Goal: Navigation & Orientation: Locate item on page

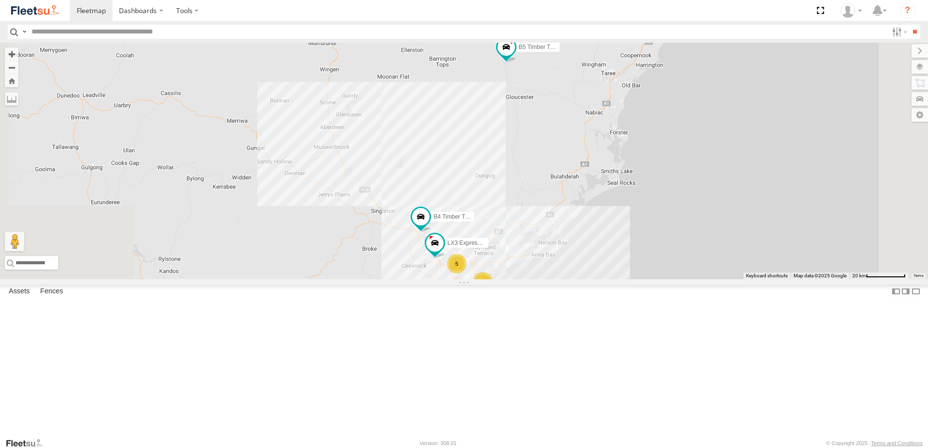
drag, startPoint x: 585, startPoint y: 250, endPoint x: 586, endPoint y: 276, distance: 25.3
click at [580, 279] on div "B4 Timber Truck 6 6 7 B5 Timber Truck 5 LX3 Express Ute" at bounding box center [464, 161] width 928 height 237
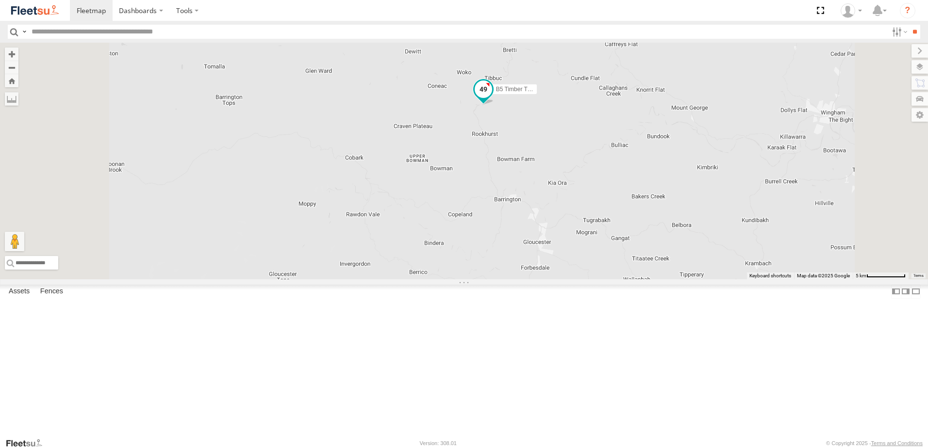
click at [492, 98] on span at bounding box center [482, 89] width 17 height 17
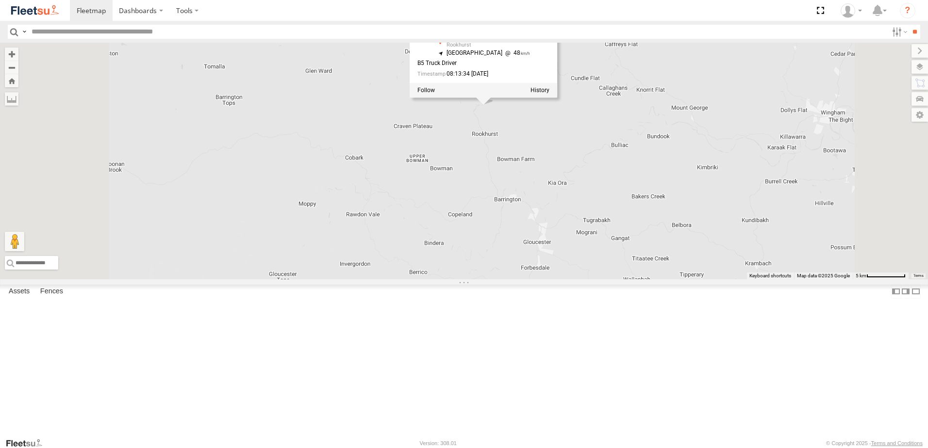
click at [689, 231] on div "B4 Timber Truck B5 Timber Truck LX3 Express Ute B5 Timber Truck Beresfield Truc…" at bounding box center [464, 161] width 928 height 237
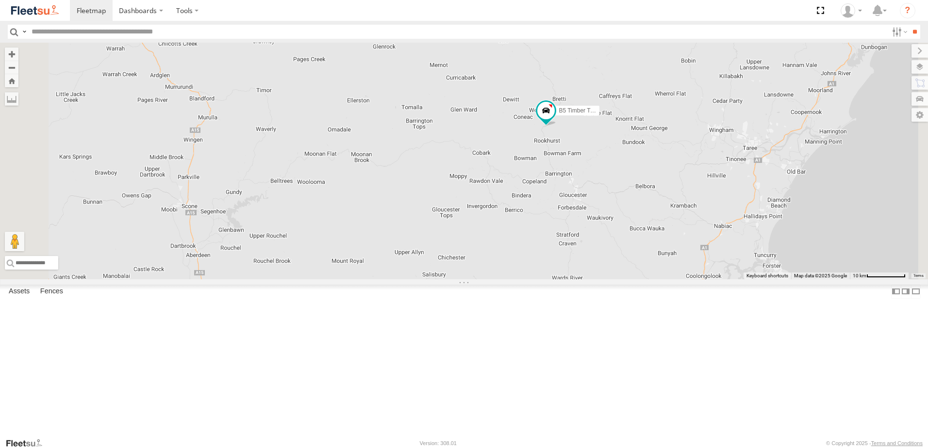
drag, startPoint x: 664, startPoint y: 325, endPoint x: 665, endPoint y: 258, distance: 67.0
click at [666, 257] on div "B4 Timber Truck B5 Timber Truck LX3 Express Ute" at bounding box center [464, 161] width 928 height 237
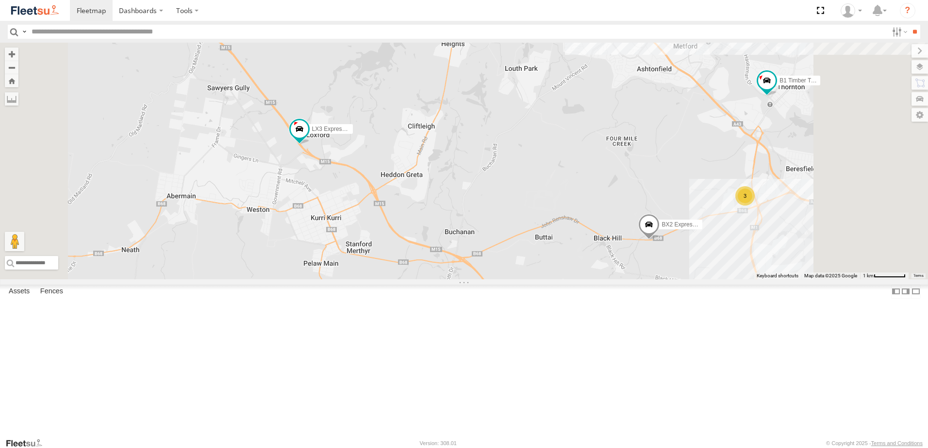
drag, startPoint x: 765, startPoint y: 355, endPoint x: 675, endPoint y: 302, distance: 103.9
click at [675, 279] on div "B2 Timber Truck B5 Timber Truck B4 Timber Truck LX3 Express Ute L3 Plasterboard…" at bounding box center [464, 161] width 928 height 237
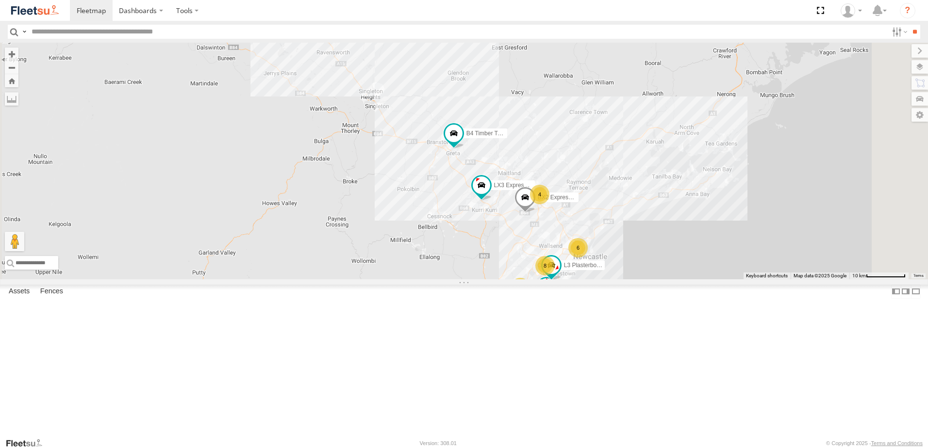
drag, startPoint x: 622, startPoint y: 351, endPoint x: 612, endPoint y: 234, distance: 116.9
click at [612, 235] on div "B2 Timber Truck B5 Timber Truck B4 Timber Truck LX3 Express Ute L3 Plasterboard…" at bounding box center [464, 161] width 928 height 237
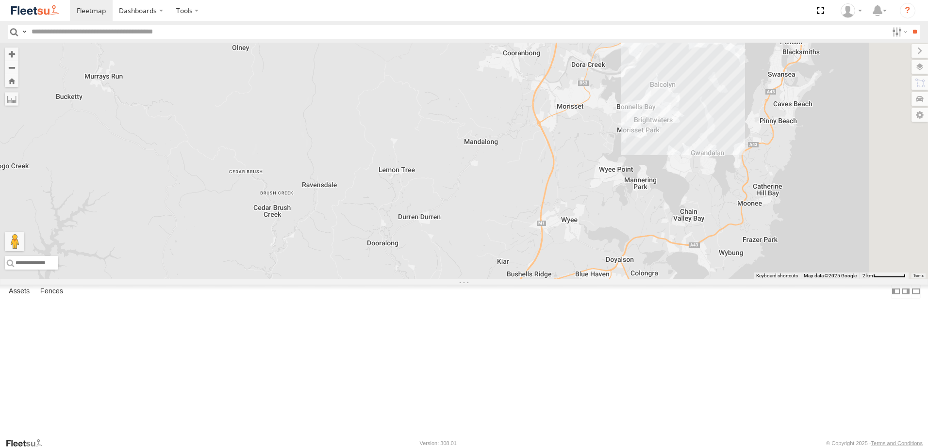
drag, startPoint x: 627, startPoint y: 103, endPoint x: 600, endPoint y: 309, distance: 207.4
click at [600, 279] on div "B2 Timber Truck B5 Timber Truck B4 Timber Truck LX3 Express Ute L3 Plasterboard…" at bounding box center [464, 161] width 928 height 237
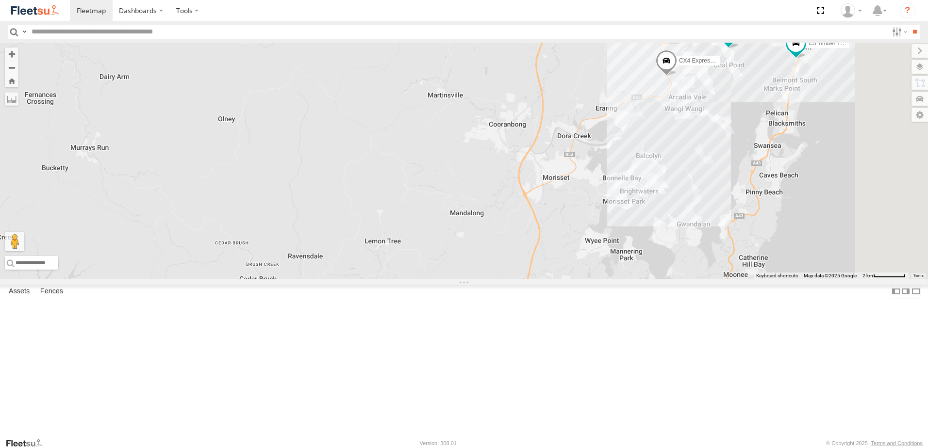
drag, startPoint x: 607, startPoint y: 222, endPoint x: 591, endPoint y: 300, distance: 79.7
click at [591, 279] on div "B2 Timber Truck B5 Timber Truck B4 Timber Truck LX3 Express Ute L3 Plasterboard…" at bounding box center [464, 161] width 928 height 237
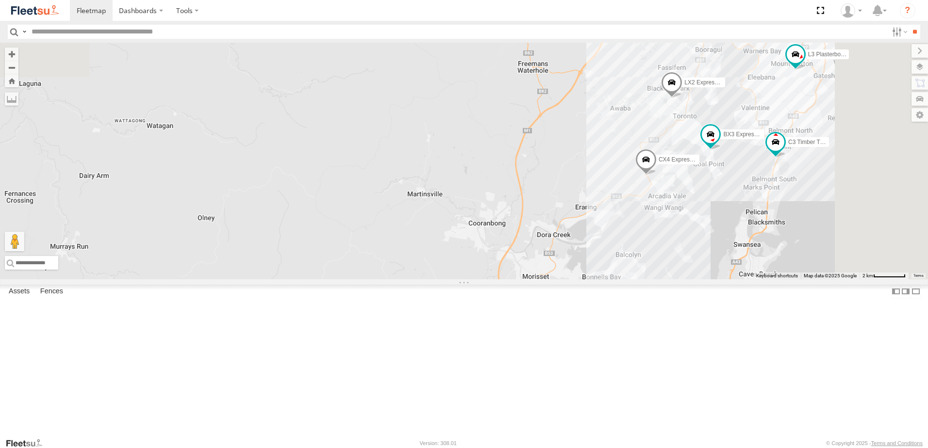
drag, startPoint x: 613, startPoint y: 212, endPoint x: 559, endPoint y: 345, distance: 143.0
click at [562, 279] on div "B2 Timber Truck B5 Timber Truck B4 Timber Truck LX3 Express Ute L3 Plasterboard…" at bounding box center [464, 161] width 928 height 237
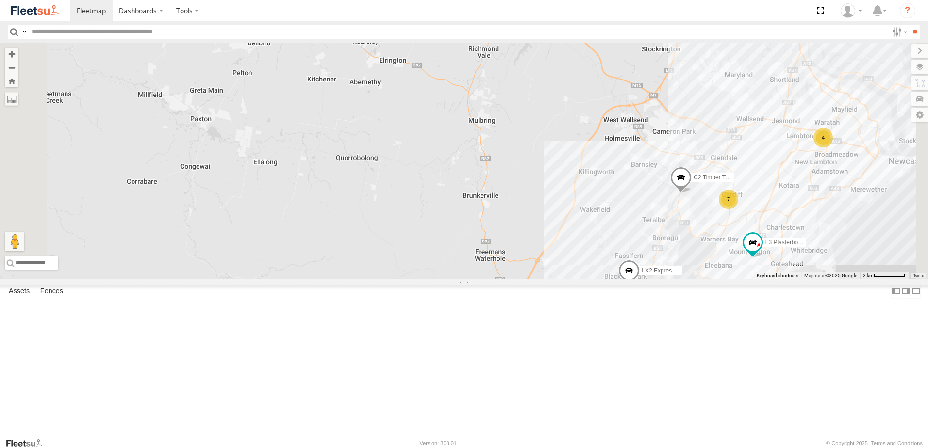
drag, startPoint x: 629, startPoint y: 175, endPoint x: 633, endPoint y: 252, distance: 77.3
click at [633, 252] on div "B2 Timber Truck B5 Timber Truck B4 Timber Truck LX3 Express Ute L3 Plasterboard…" at bounding box center [464, 161] width 928 height 237
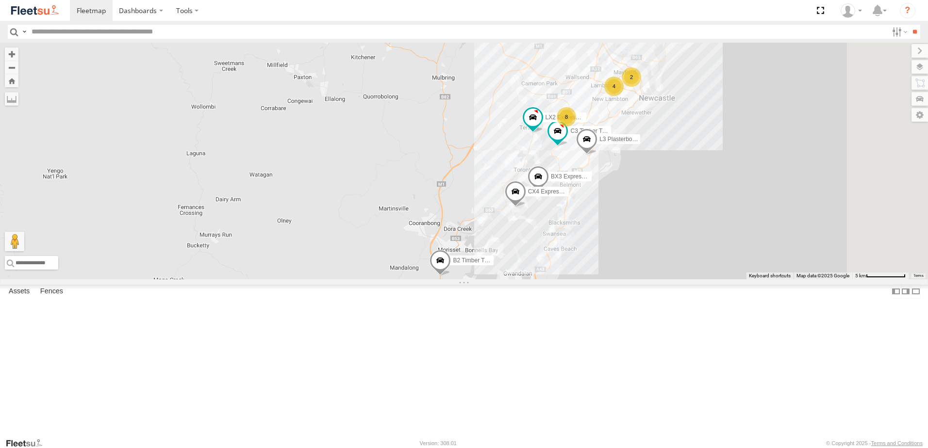
drag, startPoint x: 688, startPoint y: 231, endPoint x: 659, endPoint y: 136, distance: 99.6
click at [659, 136] on div "LX2 Express Ute C3 Timber Truck L3 Plasterboard Truck BX3 Express Ute B4 Timber…" at bounding box center [464, 161] width 928 height 237
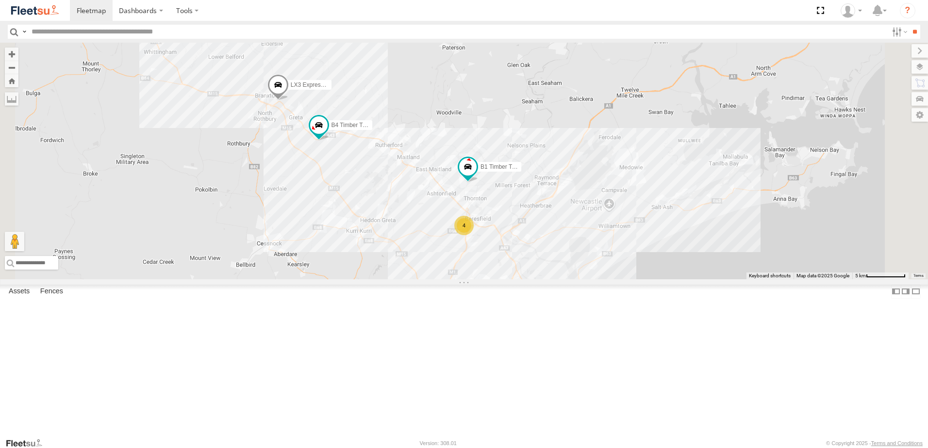
drag, startPoint x: 588, startPoint y: 217, endPoint x: 502, endPoint y: 445, distance: 243.8
click at [501, 445] on body "Dashboards" at bounding box center [464, 224] width 928 height 448
drag, startPoint x: 489, startPoint y: 355, endPoint x: 536, endPoint y: 305, distance: 68.7
click at [530, 279] on div "LX2 Express Ute C3 Timber Truck L3 Plasterboard Truck BX3 Express Ute B4 Timber…" at bounding box center [464, 161] width 928 height 237
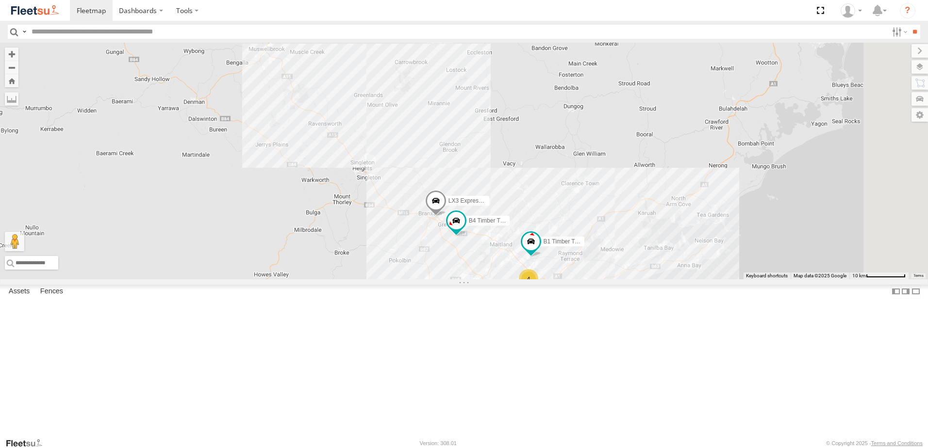
drag, startPoint x: 723, startPoint y: 120, endPoint x: 691, endPoint y: 264, distance: 147.6
click at [691, 264] on div "B4 Timber Truck B2 Timber Truck LX3 Express Ute B1 Timber Truck 6 8 2 3 4" at bounding box center [464, 161] width 928 height 237
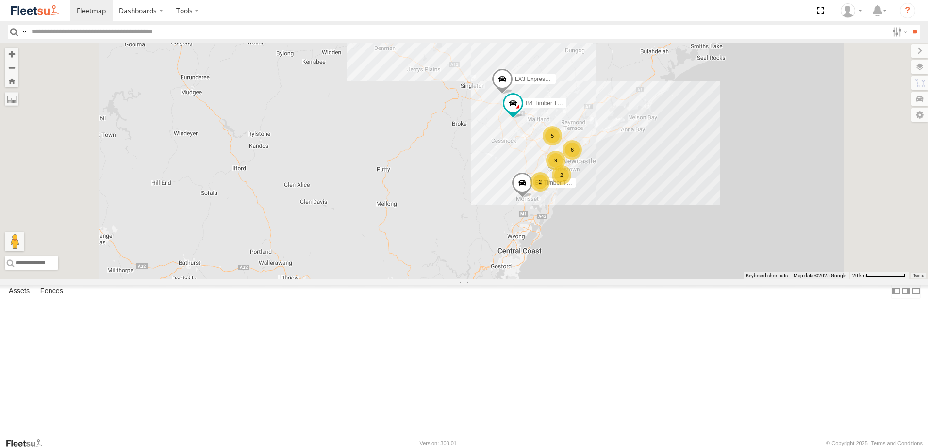
drag, startPoint x: 619, startPoint y: 298, endPoint x: 637, endPoint y: 227, distance: 73.5
click at [632, 230] on div "B4 Timber Truck LX3 Express Ute 6 9 2 B2 Timber Truck 2 B5 Timber Truck 5" at bounding box center [464, 161] width 928 height 237
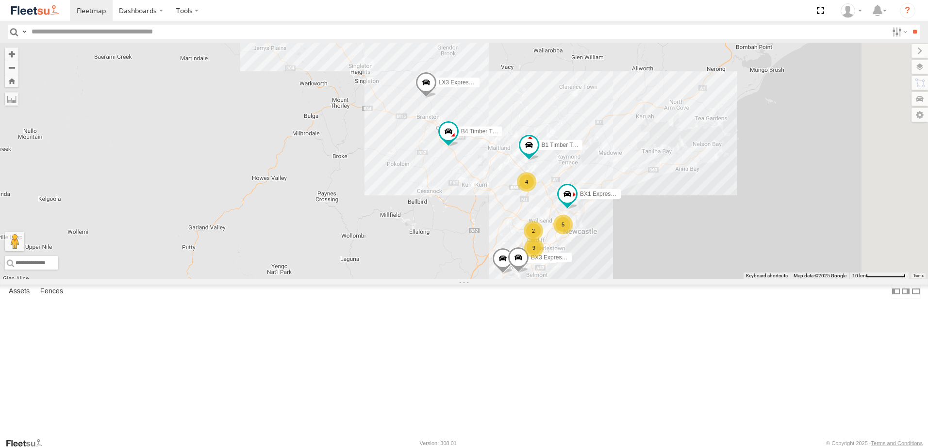
drag, startPoint x: 701, startPoint y: 159, endPoint x: 640, endPoint y: 354, distance: 204.4
click at [536, 192] on div "4" at bounding box center [526, 181] width 19 height 19
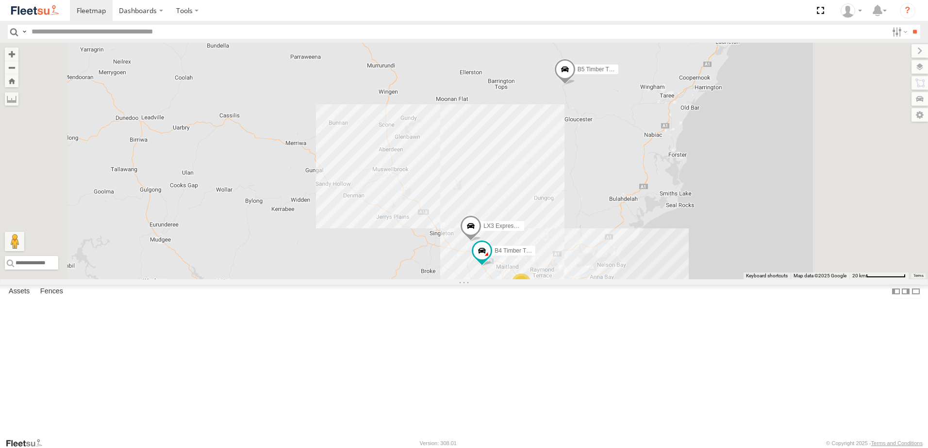
click at [575, 85] on span at bounding box center [564, 72] width 21 height 26
click at [639, 183] on div "B4 Timber Truck LX3 Express Ute B2 Timber Truck B5 Timber Truck 6 9 2 2 5 B5 Ti…" at bounding box center [464, 161] width 928 height 237
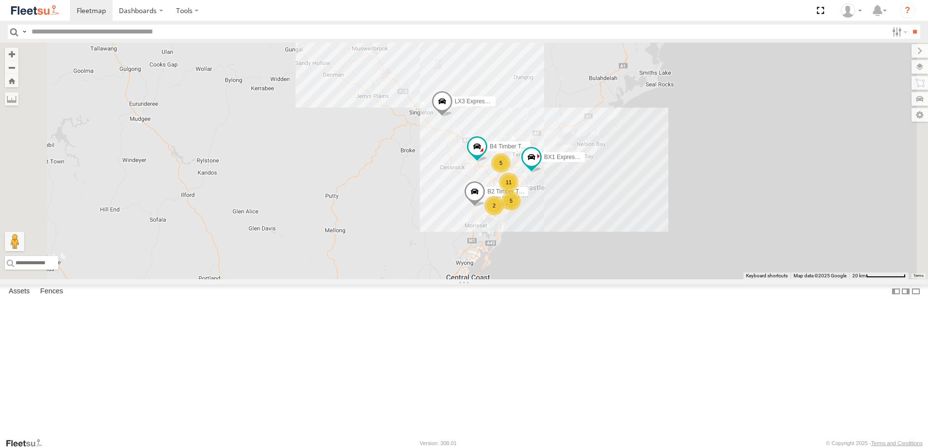
drag, startPoint x: 584, startPoint y: 363, endPoint x: 560, endPoint y: 229, distance: 136.5
click at [560, 229] on div "B4 Timber Truck BX1 Express Ute B2 Timber Truck B5 Timber Truck LX3 Express Ute…" at bounding box center [464, 161] width 928 height 237
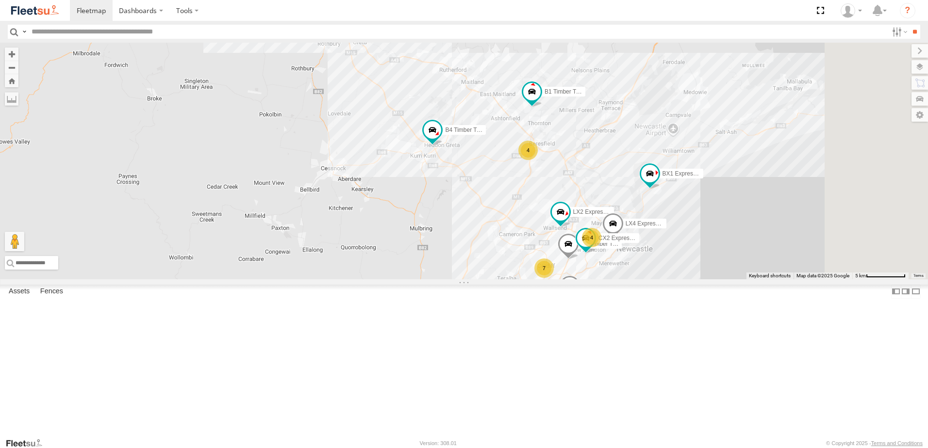
drag, startPoint x: 616, startPoint y: 244, endPoint x: 542, endPoint y: 365, distance: 142.1
click at [542, 279] on div "B4 Timber Truck BX1 Express Ute B2 Timber Truck B5 Timber Truck LX3 Express Ute…" at bounding box center [464, 161] width 928 height 237
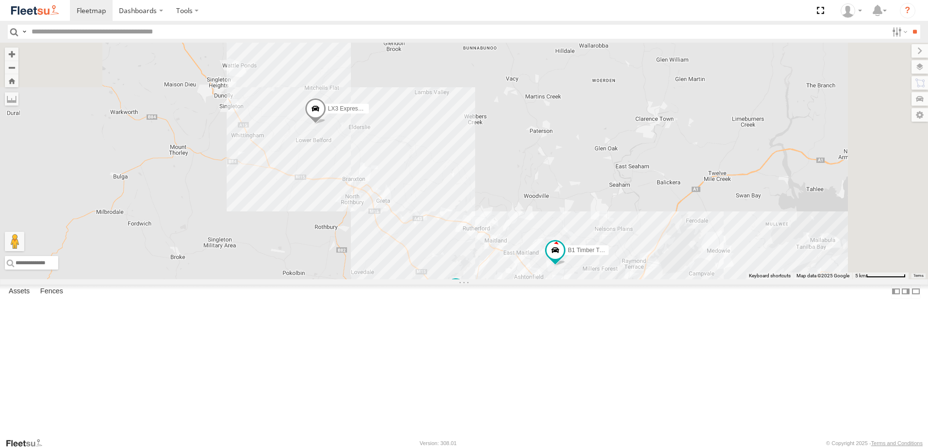
drag, startPoint x: 424, startPoint y: 246, endPoint x: 535, endPoint y: 246, distance: 110.6
click at [457, 279] on div "B4 Timber Truck BX1 Express Ute B2 Timber Truck B5 Timber Truck LX3 Express Ute…" at bounding box center [464, 161] width 928 height 237
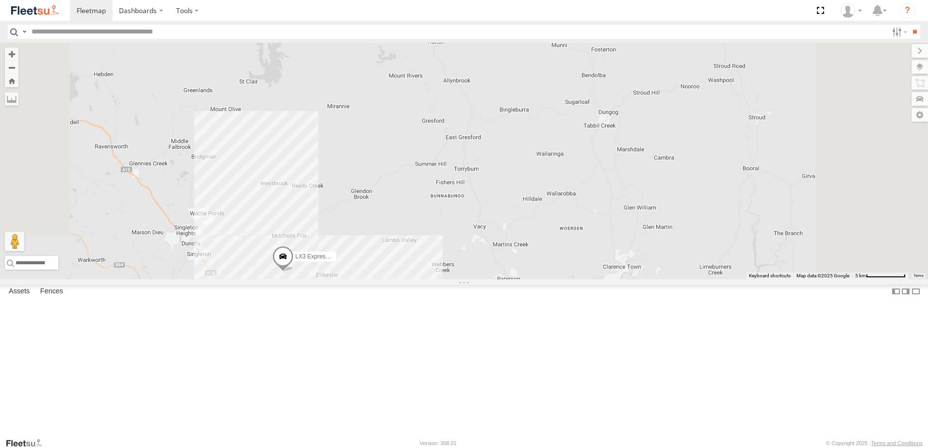
drag, startPoint x: 554, startPoint y: 270, endPoint x: 522, endPoint y: 374, distance: 108.5
click at [522, 279] on div "B4 Timber Truck BX1 Express Ute B2 Timber Truck B5 Timber Truck LX3 Express Ute…" at bounding box center [464, 161] width 928 height 237
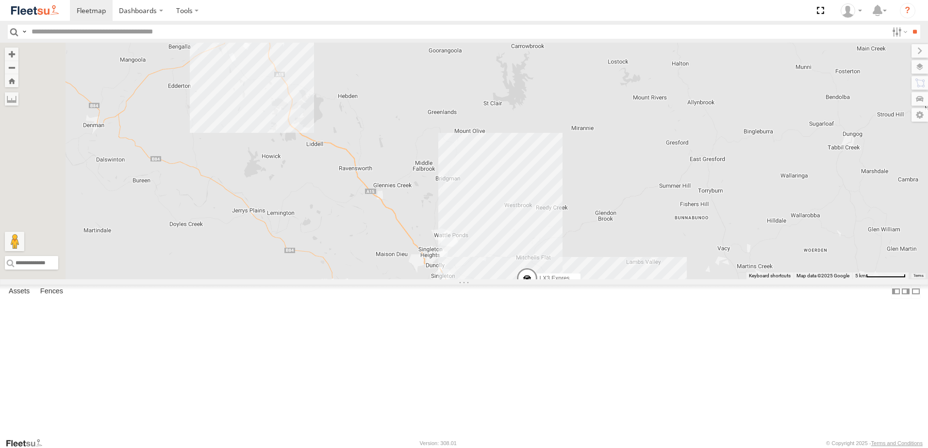
drag, startPoint x: 510, startPoint y: 334, endPoint x: 761, endPoint y: 351, distance: 251.4
click at [761, 279] on div "B4 Timber Truck BX1 Express Ute B2 Timber Truck B5 Timber Truck LX3 Express Ute…" at bounding box center [464, 161] width 928 height 237
drag, startPoint x: 761, startPoint y: 351, endPoint x: 514, endPoint y: 207, distance: 285.5
click at [526, 216] on div "B4 Timber Truck BX1 Express Ute B2 Timber Truck B5 Timber Truck LX3 Express Ute…" at bounding box center [464, 161] width 928 height 237
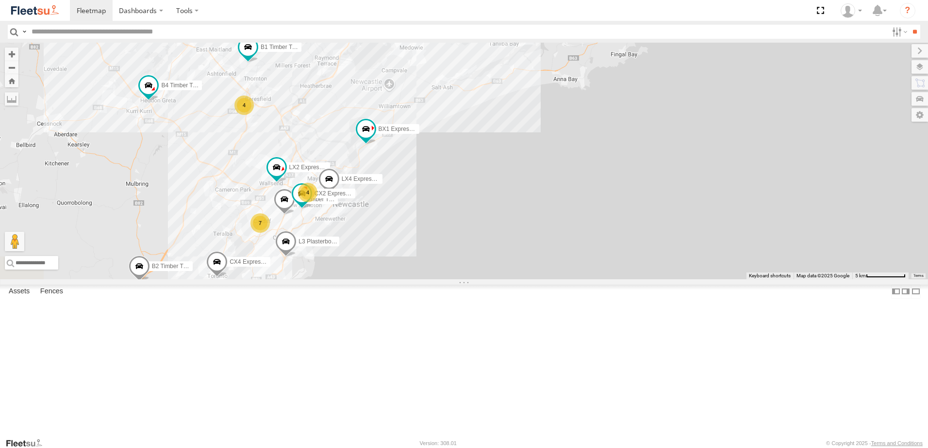
drag, startPoint x: 514, startPoint y: 207, endPoint x: 662, endPoint y: 190, distance: 148.9
click at [662, 190] on div "B4 Timber Truck BX1 Express Ute B2 Timber Truck B5 Timber Truck LX3 Express Ute…" at bounding box center [464, 161] width 928 height 237
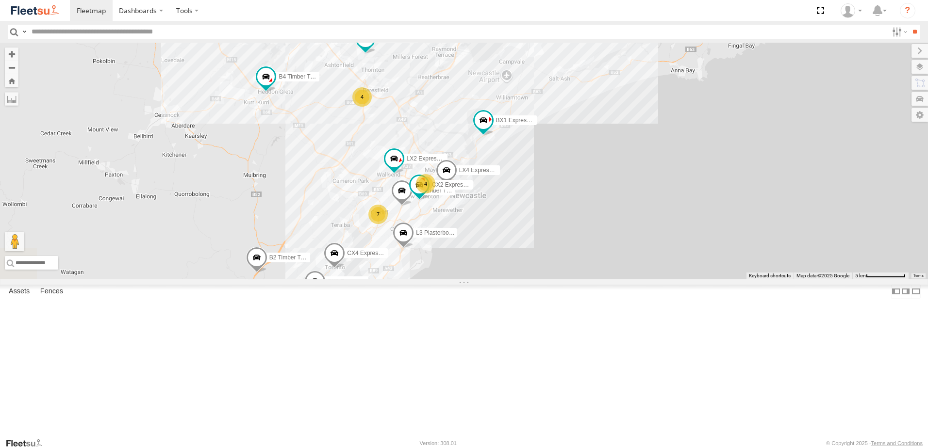
drag, startPoint x: 456, startPoint y: 213, endPoint x: 552, endPoint y: 202, distance: 95.8
click at [550, 203] on div "B4 Timber Truck BX1 Express Ute B2 Timber Truck B5 Timber Truck LX3 Express Ute…" at bounding box center [464, 161] width 928 height 237
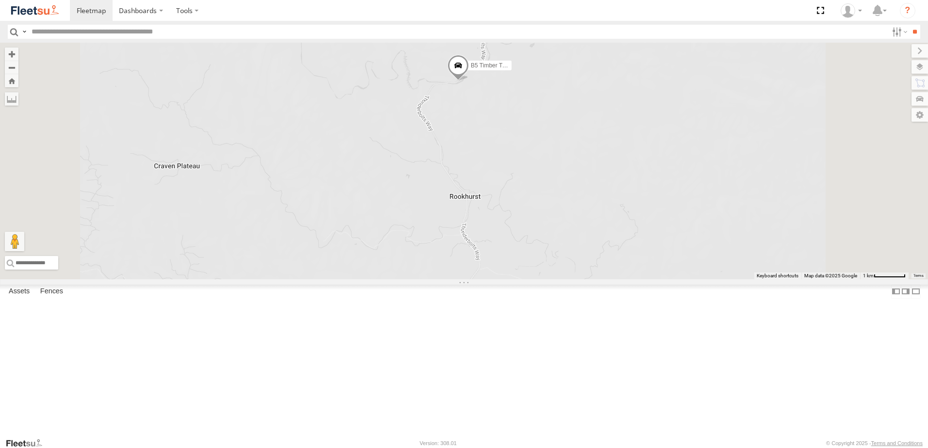
drag, startPoint x: 613, startPoint y: 159, endPoint x: 608, endPoint y: 191, distance: 32.4
click at [608, 191] on div "B5 Timber Truck LX3 Express Ute" at bounding box center [464, 161] width 928 height 237
click at [468, 82] on span at bounding box center [456, 69] width 21 height 26
click at [594, 190] on div "B5 Timber Truck LX3 Express Ute B5 Timber Truck Beresfield Trucks Thunderbolts …" at bounding box center [464, 161] width 928 height 237
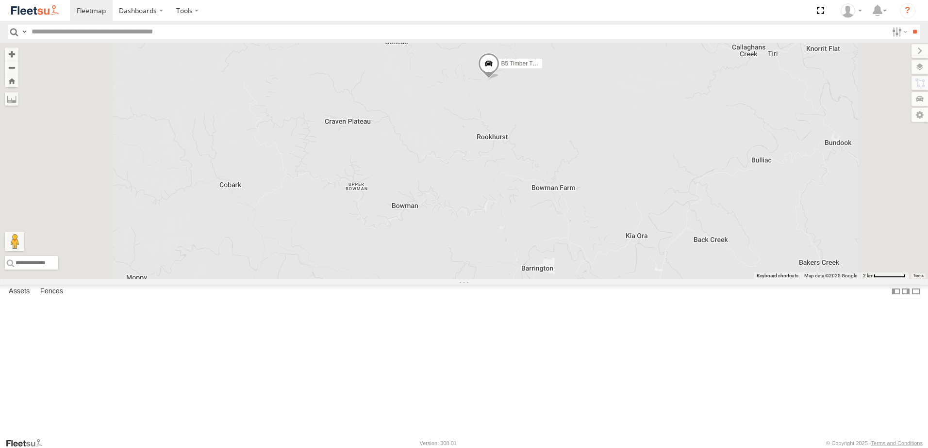
click at [499, 79] on span at bounding box center [488, 66] width 21 height 26
click at [623, 191] on div "B5 Timber Truck LX3 Express Ute B5 Timber Truck Beresfield Trucks Thunderbolts …" at bounding box center [464, 161] width 928 height 237
drag, startPoint x: 674, startPoint y: 117, endPoint x: 647, endPoint y: 184, distance: 72.2
click at [647, 183] on div "B5 Timber Truck" at bounding box center [464, 161] width 928 height 237
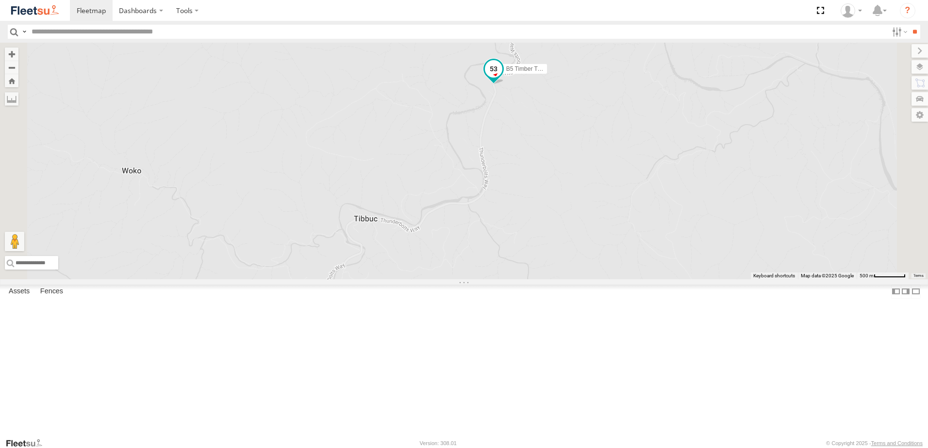
click at [502, 78] on span at bounding box center [493, 69] width 17 height 17
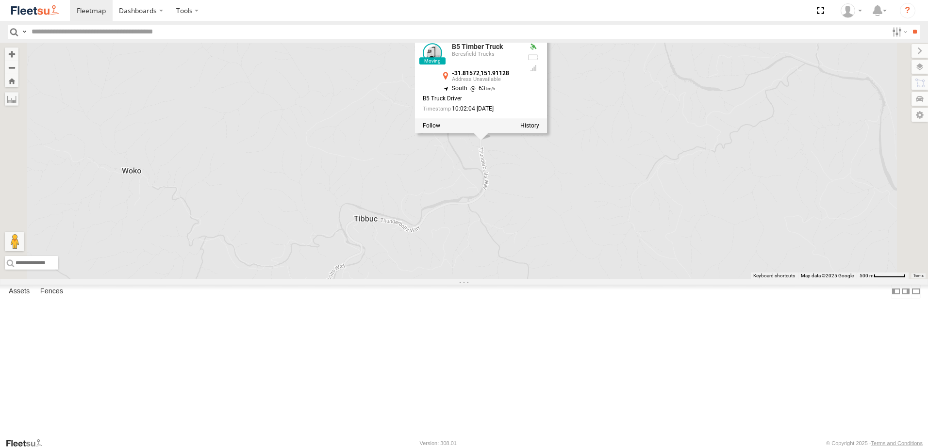
click at [633, 279] on div "B5 Timber Truck B5 Timber Truck Beresfield Trucks -31.81572 , 151.91128 South 6…" at bounding box center [464, 161] width 928 height 237
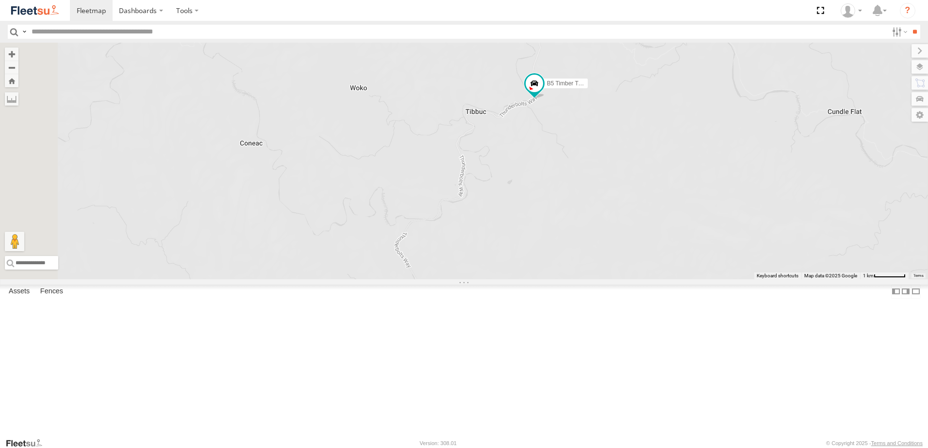
drag, startPoint x: 584, startPoint y: 353, endPoint x: 678, endPoint y: 177, distance: 199.5
click at [678, 177] on div "B5 Timber Truck" at bounding box center [464, 161] width 928 height 237
drag, startPoint x: 639, startPoint y: 297, endPoint x: 650, endPoint y: 219, distance: 78.9
click at [650, 219] on div "B5 Timber Truck" at bounding box center [464, 161] width 928 height 237
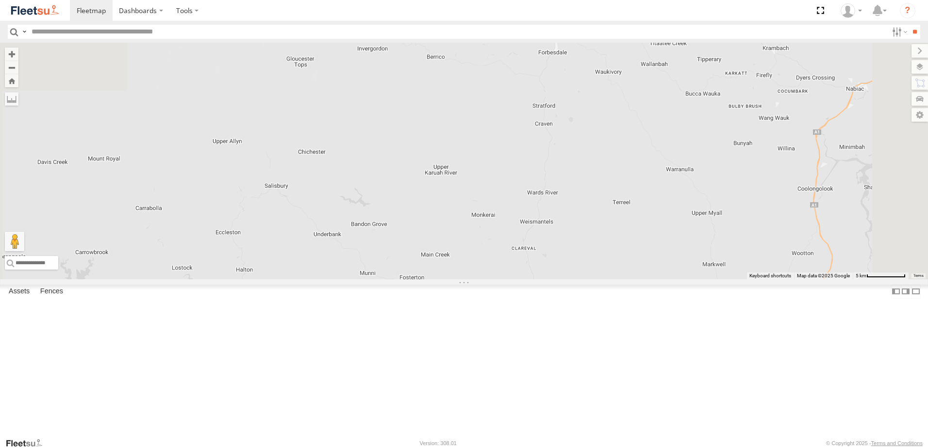
drag, startPoint x: 517, startPoint y: 298, endPoint x: 569, endPoint y: 70, distance: 234.4
click at [567, 71] on div "B5 Timber Truck" at bounding box center [464, 161] width 928 height 237
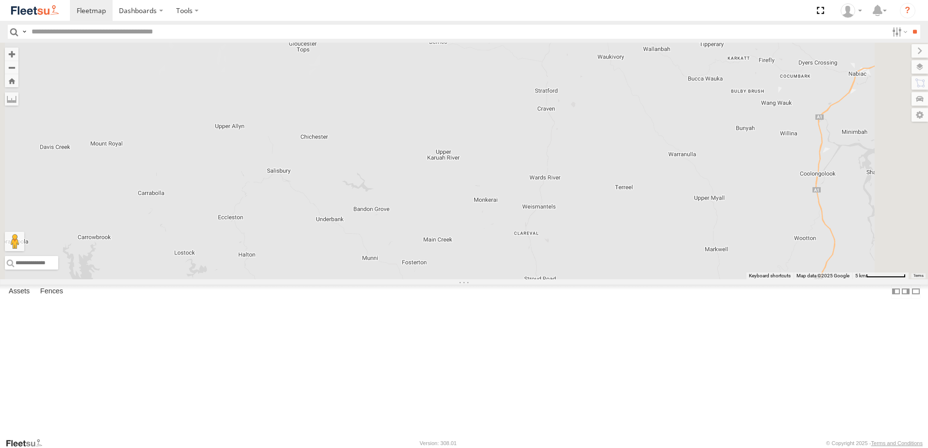
drag, startPoint x: 491, startPoint y: 296, endPoint x: 530, endPoint y: 87, distance: 212.7
click at [529, 87] on div "B5 Timber Truck" at bounding box center [464, 161] width 928 height 237
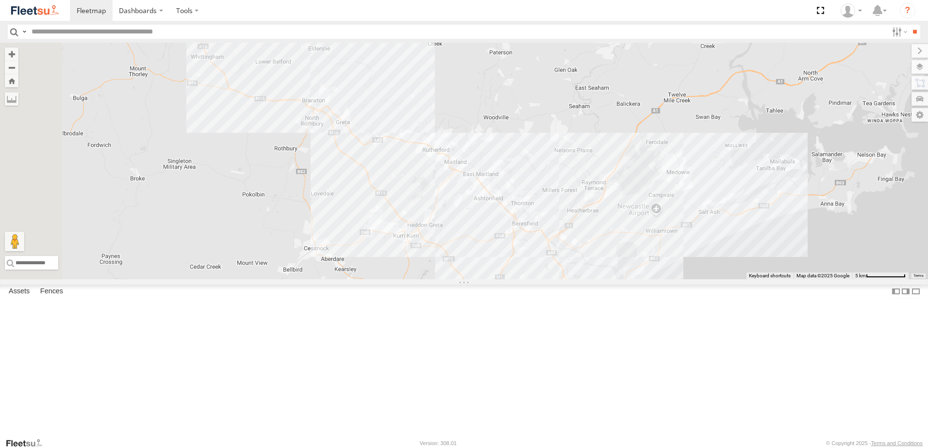
drag, startPoint x: 549, startPoint y: 313, endPoint x: 696, endPoint y: 83, distance: 272.9
click at [696, 84] on div "B5 Timber Truck" at bounding box center [464, 161] width 928 height 237
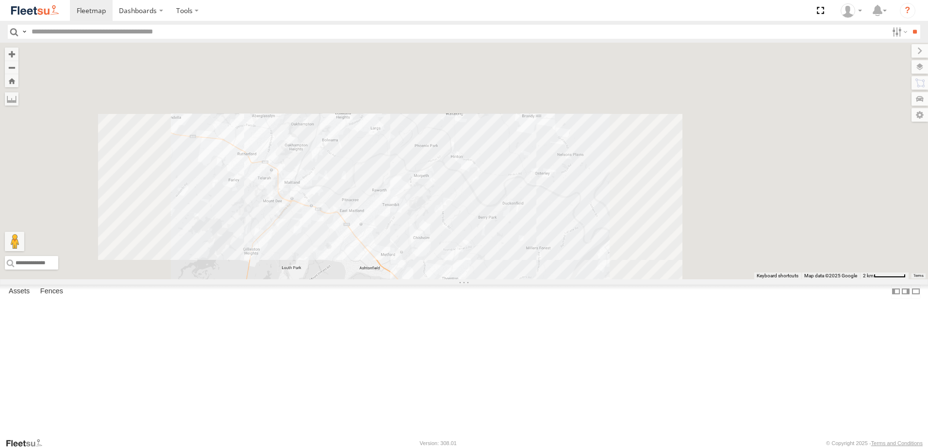
drag, startPoint x: 545, startPoint y: 192, endPoint x: 546, endPoint y: 161, distance: 30.6
click at [546, 161] on div at bounding box center [464, 161] width 928 height 237
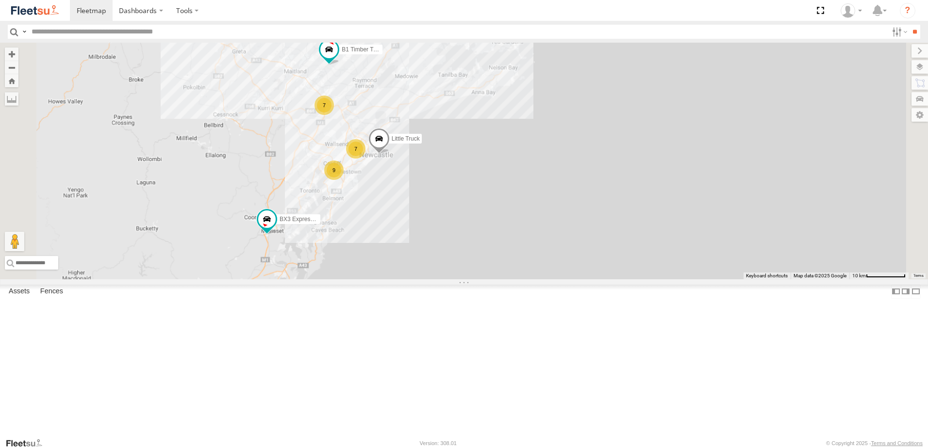
drag, startPoint x: 387, startPoint y: 138, endPoint x: 401, endPoint y: 250, distance: 112.9
click at [401, 249] on div "BX3 Express Ute B1 Timber Truck Little Truck 7 7 9 LX3 Express Ute" at bounding box center [464, 161] width 928 height 237
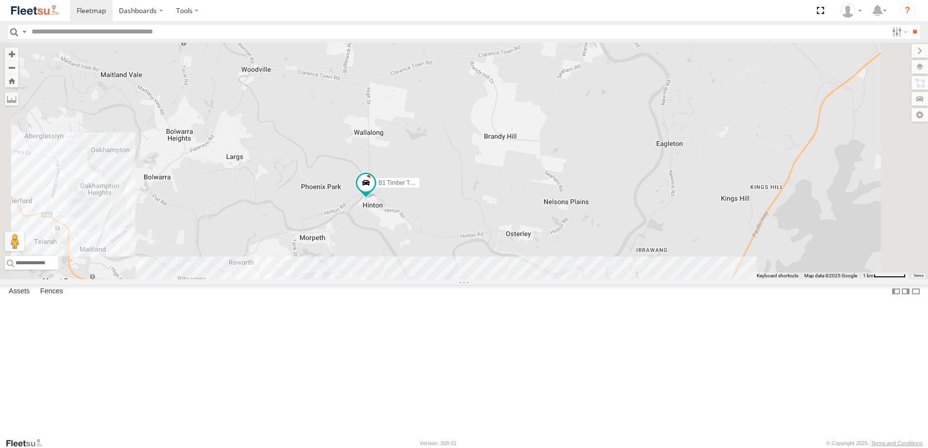
drag, startPoint x: 539, startPoint y: 164, endPoint x: 538, endPoint y: 232, distance: 68.4
click at [538, 232] on div "BX3 Express Ute B1 Timber Truck Little Truck LX3 Express Ute BX1 Express Ute" at bounding box center [464, 161] width 928 height 237
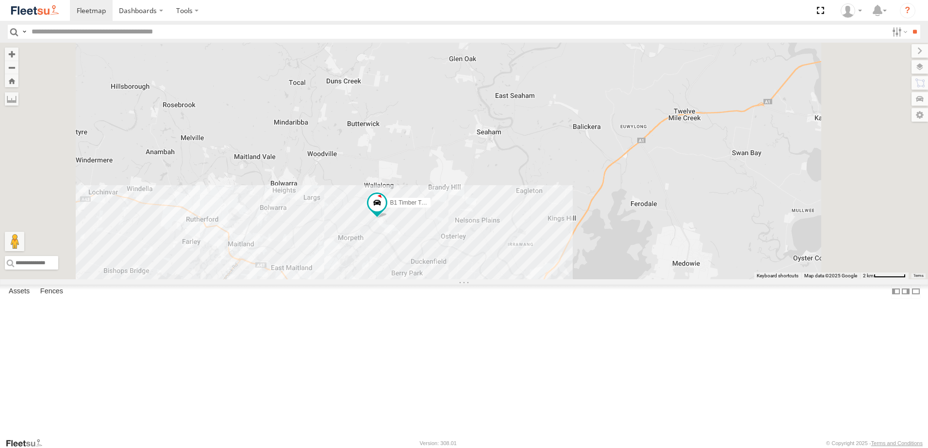
drag, startPoint x: 505, startPoint y: 178, endPoint x: 514, endPoint y: 229, distance: 52.6
click at [514, 229] on div "BX3 Express Ute B1 Timber Truck Little Truck LX3 Express Ute BX1 Express Ute" at bounding box center [464, 161] width 928 height 237
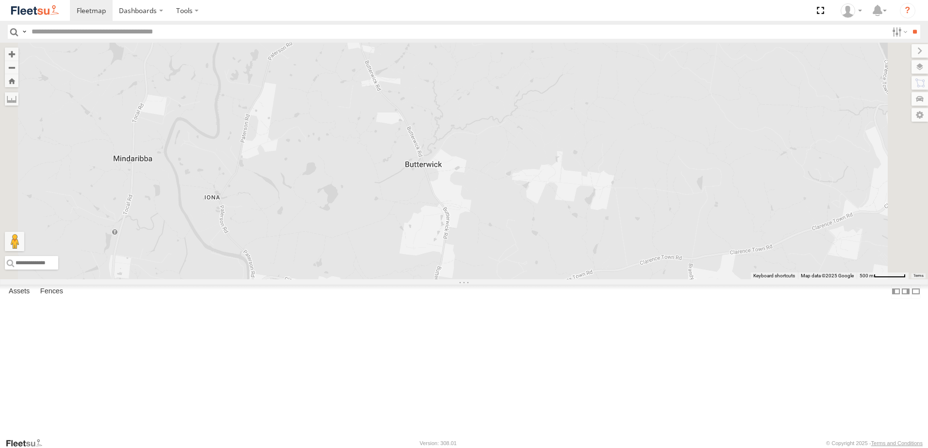
drag, startPoint x: 555, startPoint y: 218, endPoint x: 565, endPoint y: 312, distance: 94.1
click at [564, 279] on div "BX3 Express Ute B1 Timber Truck Little Truck LX3 Express Ute BX1 Express Ute" at bounding box center [464, 161] width 928 height 237
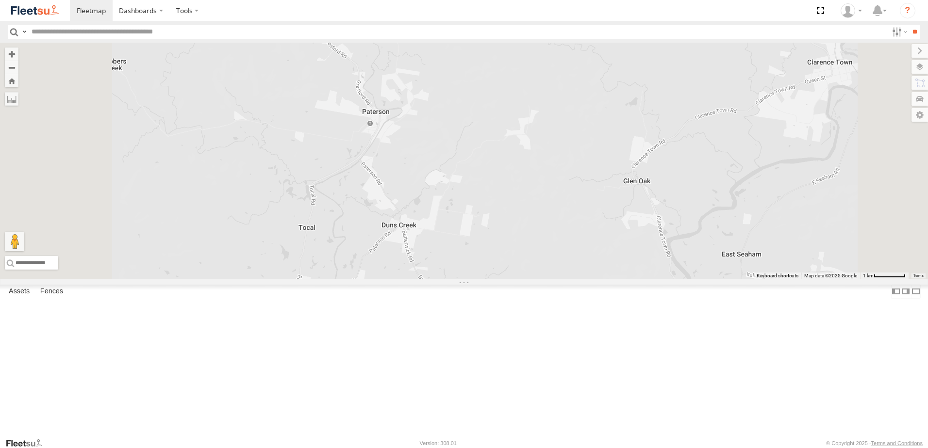
drag, startPoint x: 534, startPoint y: 237, endPoint x: 536, endPoint y: 284, distance: 47.1
click at [536, 279] on div "BX3 Express Ute B1 Timber Truck Little Truck LX3 Express Ute BX1 Express Ute" at bounding box center [464, 161] width 928 height 237
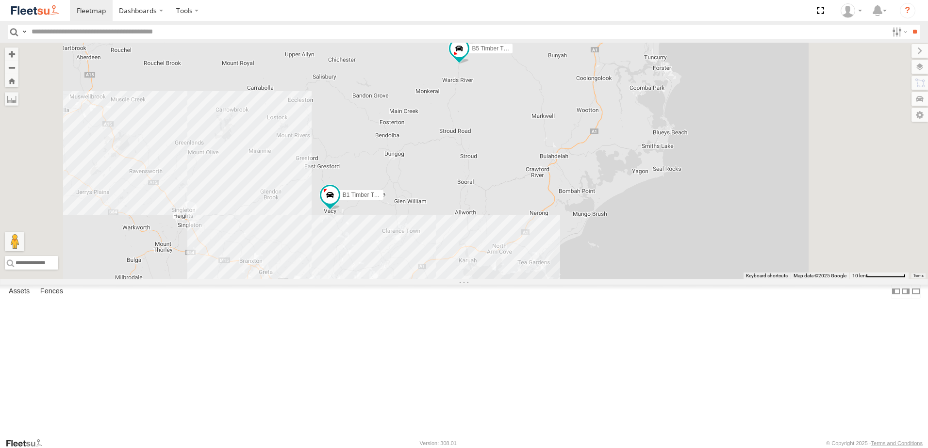
drag, startPoint x: 609, startPoint y: 217, endPoint x: 602, endPoint y: 196, distance: 22.1
click at [609, 217] on div "B1 Timber Truck B4 Timber Truck 5 2 9 B2 Timber Truck 5 B5 Timber Truck LX3 Exp…" at bounding box center [464, 161] width 928 height 237
drag, startPoint x: 598, startPoint y: 225, endPoint x: 594, endPoint y: 192, distance: 32.7
click at [594, 192] on div "B1 Timber Truck B4 Timber Truck B2 Timber Truck B5 Timber Truck LX3 Express Ute…" at bounding box center [464, 161] width 928 height 237
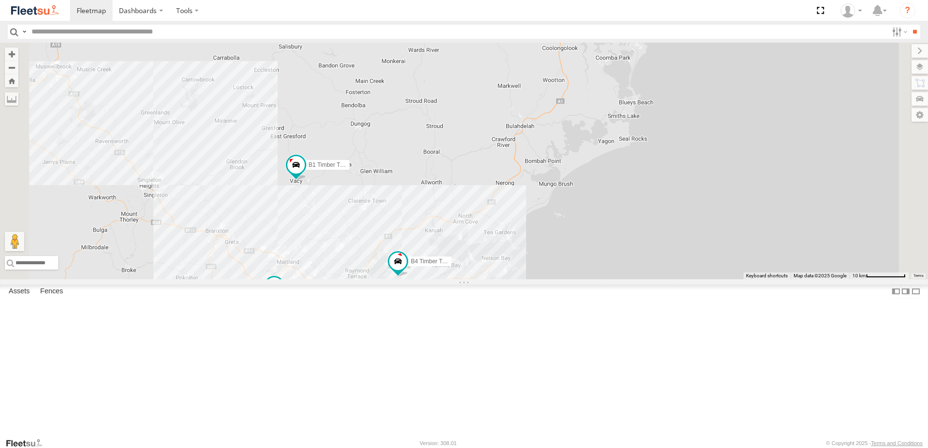
drag, startPoint x: 569, startPoint y: 264, endPoint x: 586, endPoint y: 221, distance: 46.4
click at [586, 221] on div "B1 Timber Truck B4 Timber Truck B2 Timber Truck B5 Timber Truck LX3 Express Ute…" at bounding box center [464, 161] width 928 height 237
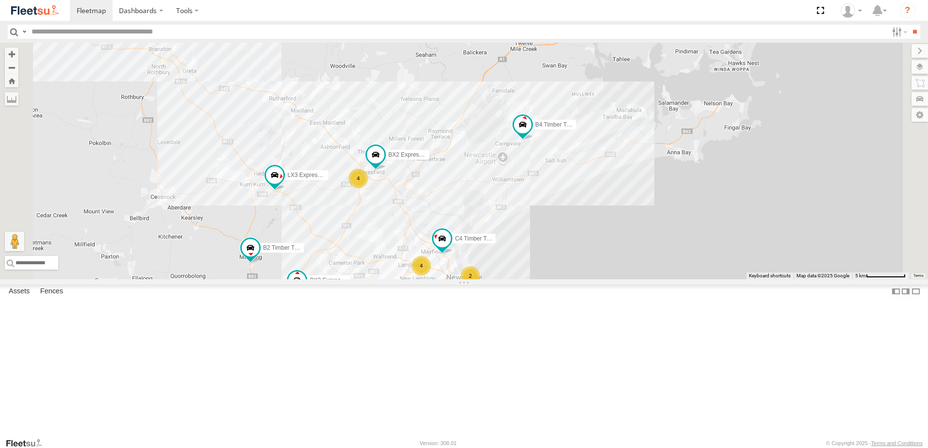
drag, startPoint x: 534, startPoint y: 271, endPoint x: 605, endPoint y: 263, distance: 71.3
click at [605, 262] on div "B1 Timber Truck B4 Timber Truck B2 Timber Truck B5 Timber Truck LX3 Express Ute…" at bounding box center [464, 161] width 928 height 237
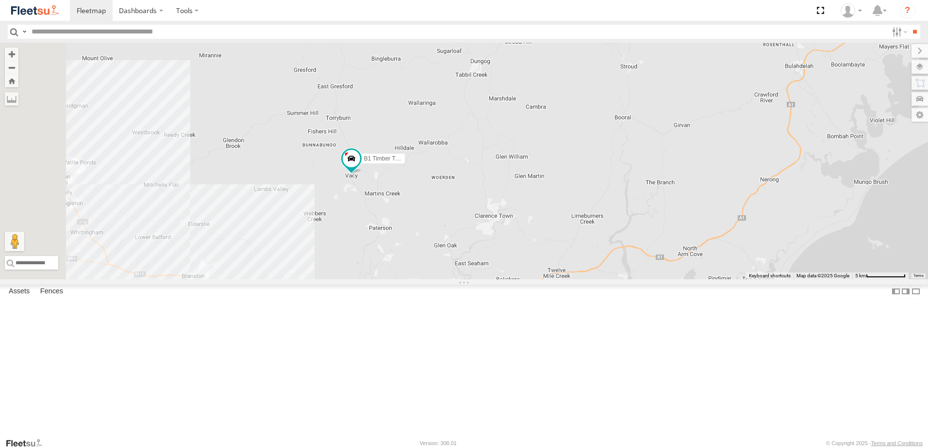
drag, startPoint x: 546, startPoint y: 56, endPoint x: 569, endPoint y: 297, distance: 241.7
click at [574, 279] on div "B1 Timber Truck B4 Timber Truck B2 Timber Truck B5 Timber Truck LX3 Express Ute…" at bounding box center [464, 161] width 928 height 237
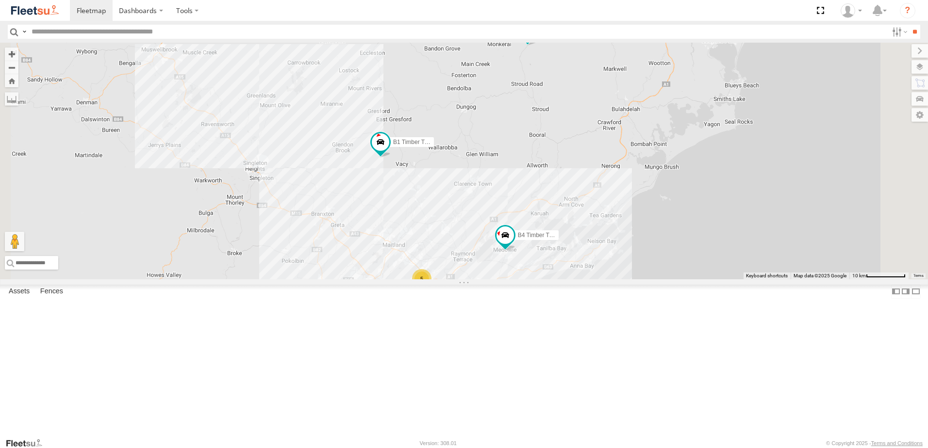
drag, startPoint x: 556, startPoint y: 326, endPoint x: 552, endPoint y: 221, distance: 104.9
click at [552, 219] on div "B1 Timber Truck B5 Timber Truck B4 Timber Truck 5 3 4 2" at bounding box center [464, 161] width 928 height 237
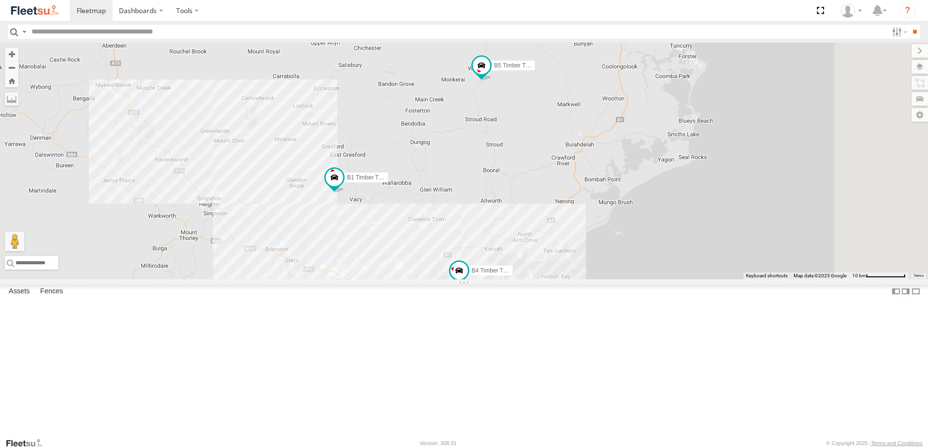
drag, startPoint x: 666, startPoint y: 72, endPoint x: 633, endPoint y: 201, distance: 133.1
click at [633, 201] on div "B1 Timber Truck B5 Timber Truck B4 Timber Truck 5 3 4 2 9 B2 Timber Truck CX1 E…" at bounding box center [464, 161] width 928 height 237
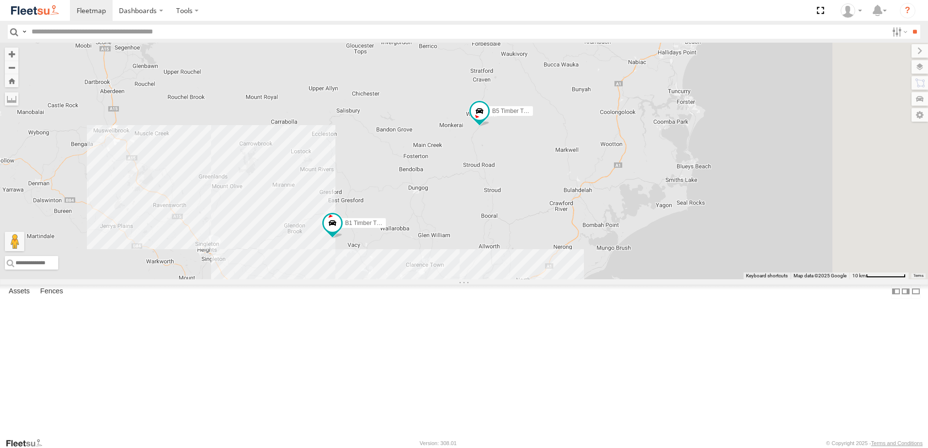
drag, startPoint x: 607, startPoint y: 173, endPoint x: 604, endPoint y: 221, distance: 47.6
click at [605, 220] on div "B1 Timber Truck B5 Timber Truck B4 Timber Truck 5 3 4 2 9 B2 Timber Truck CX1 E…" at bounding box center [464, 161] width 928 height 237
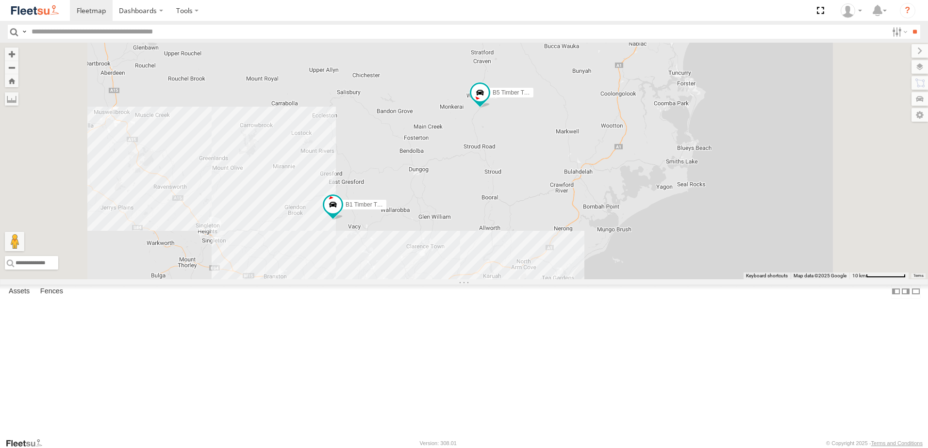
drag, startPoint x: 586, startPoint y: 298, endPoint x: 592, endPoint y: 203, distance: 95.3
click at [593, 205] on div "B1 Timber Truck B5 Timber Truck B4 Timber Truck B2 Timber Truck CX1 Express Ute…" at bounding box center [464, 161] width 928 height 237
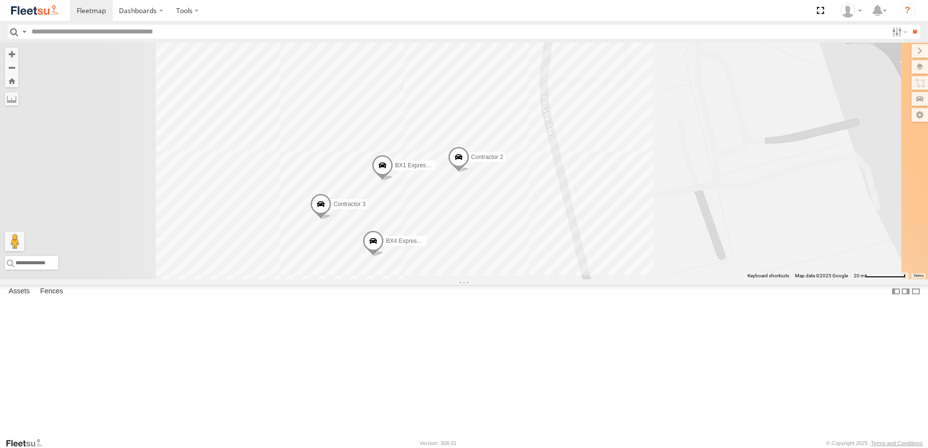
click at [384, 257] on span at bounding box center [372, 243] width 21 height 26
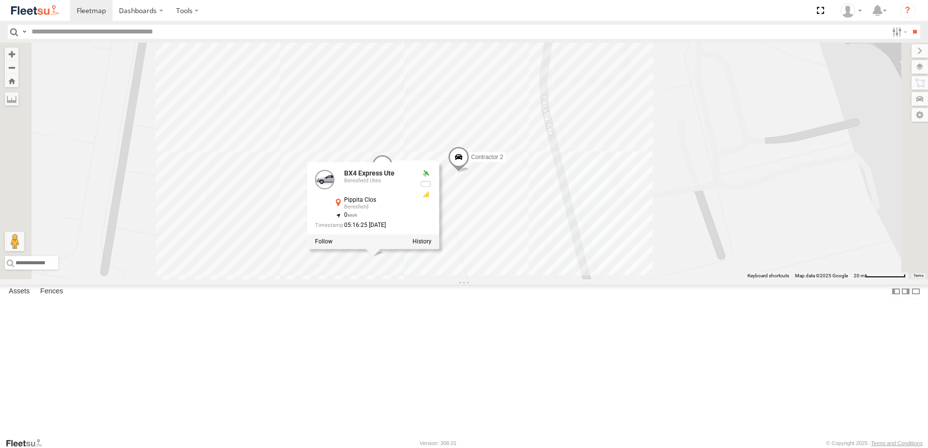
click at [503, 279] on div "B4 Timber Truck B2 Timber Truck B5 Timber Truck B1 Timber Truck CX1 Express Ute…" at bounding box center [464, 161] width 928 height 237
